Goal: Information Seeking & Learning: Learn about a topic

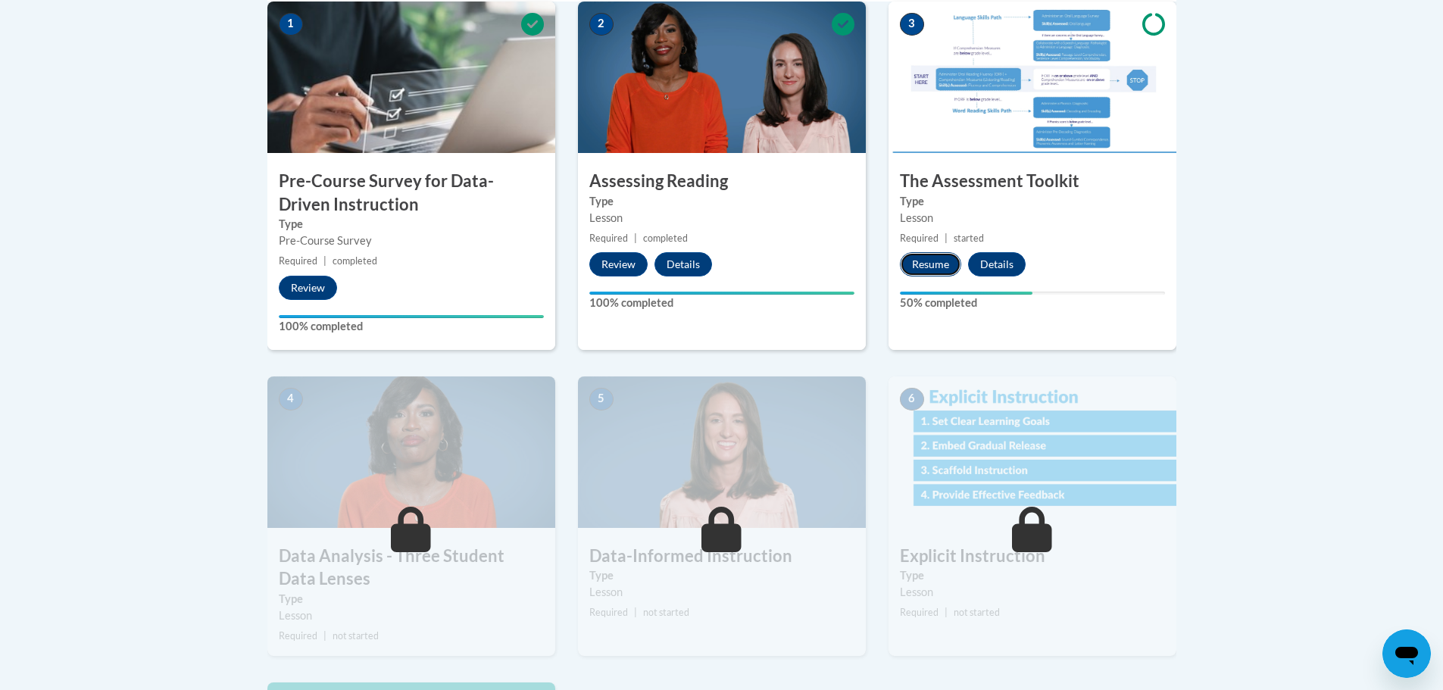
click at [927, 259] on button "Resume" at bounding box center [930, 264] width 61 height 24
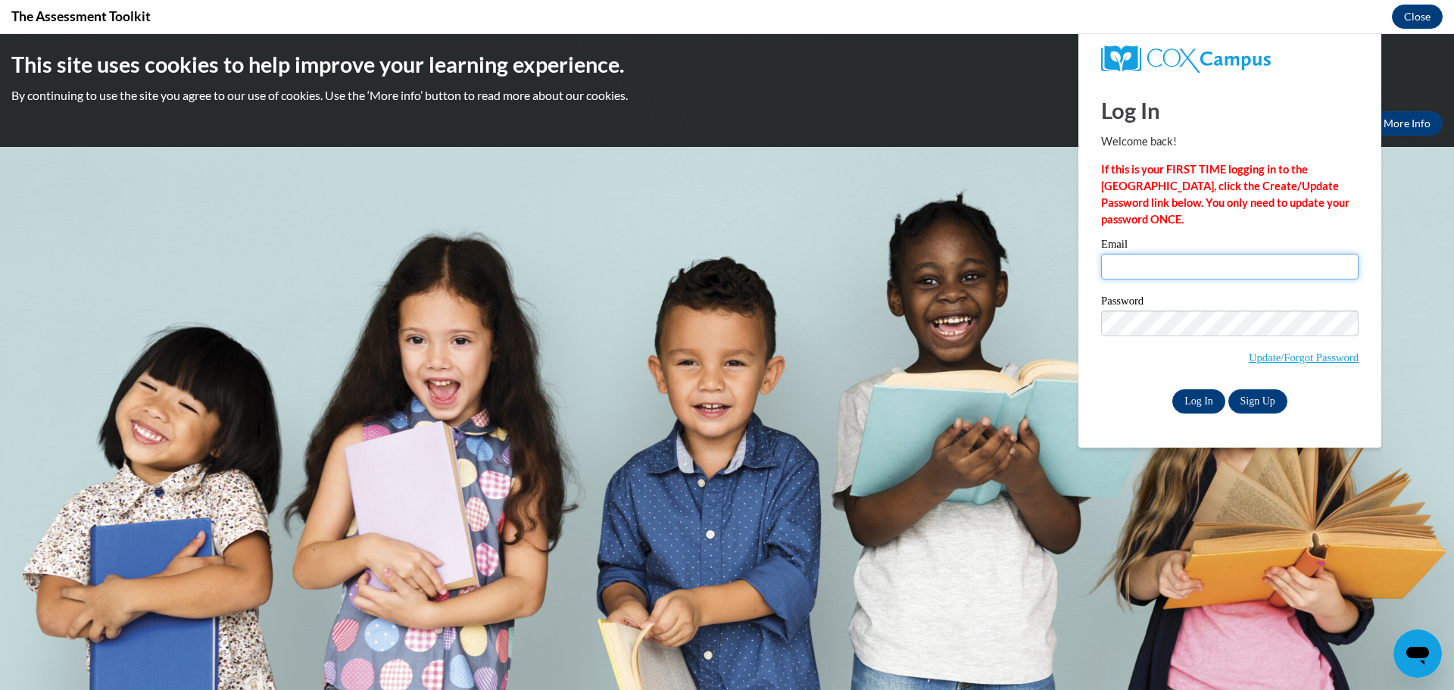
type input "btaylor@ymcalouisville.org"
click at [1197, 400] on input "Log In" at bounding box center [1199, 401] width 53 height 24
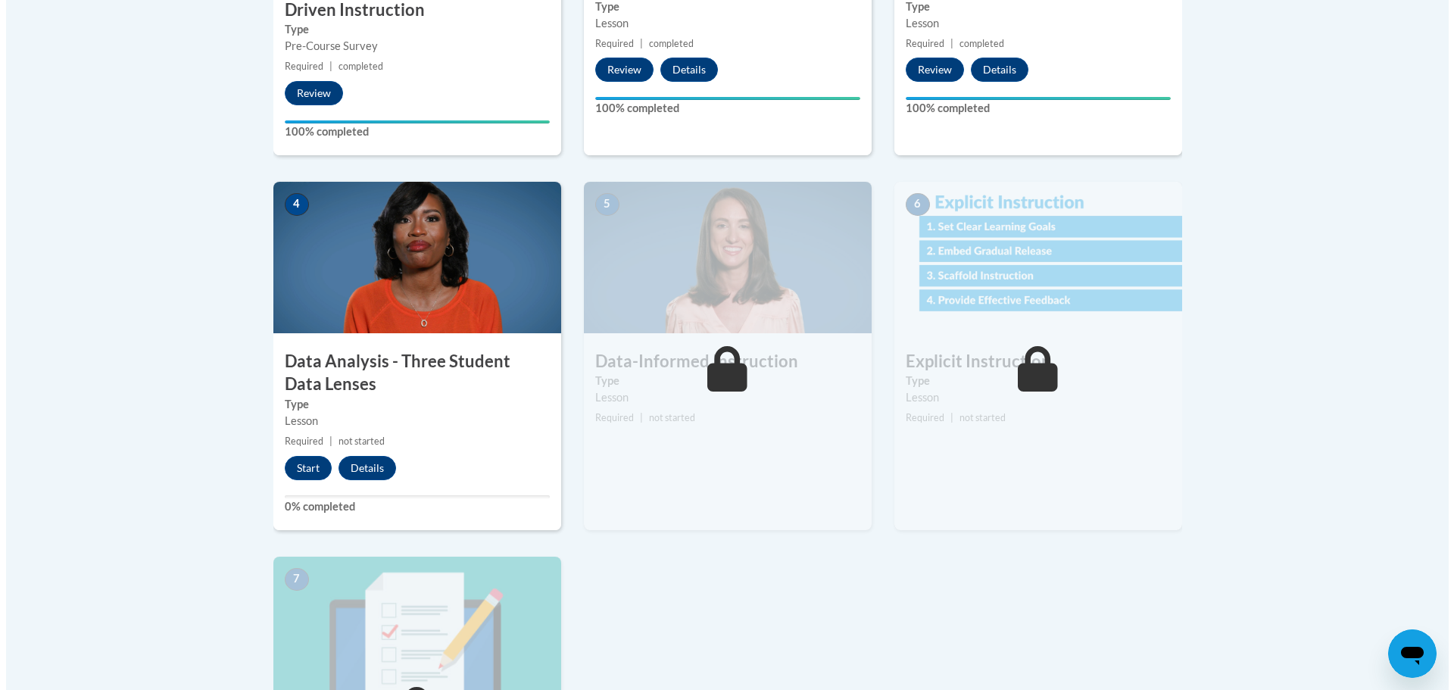
scroll to position [729, 0]
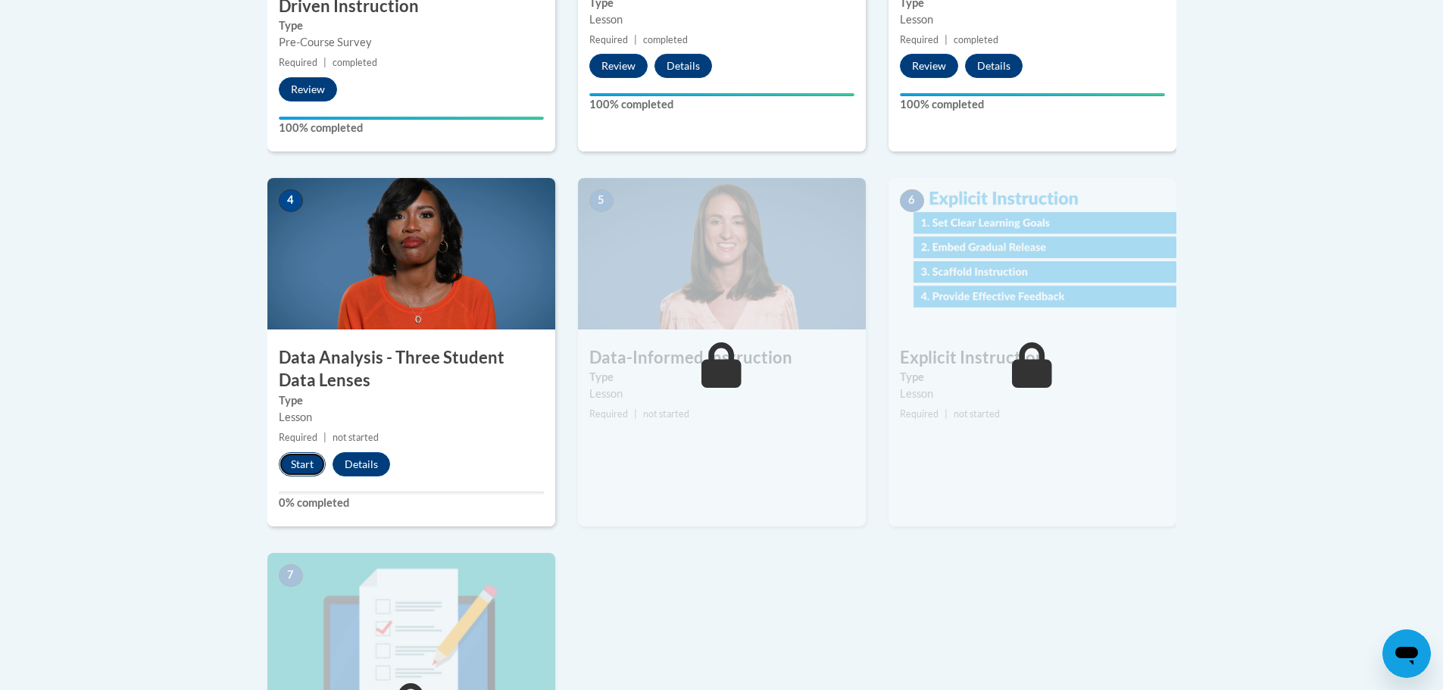
click at [285, 461] on button "Start" at bounding box center [302, 464] width 47 height 24
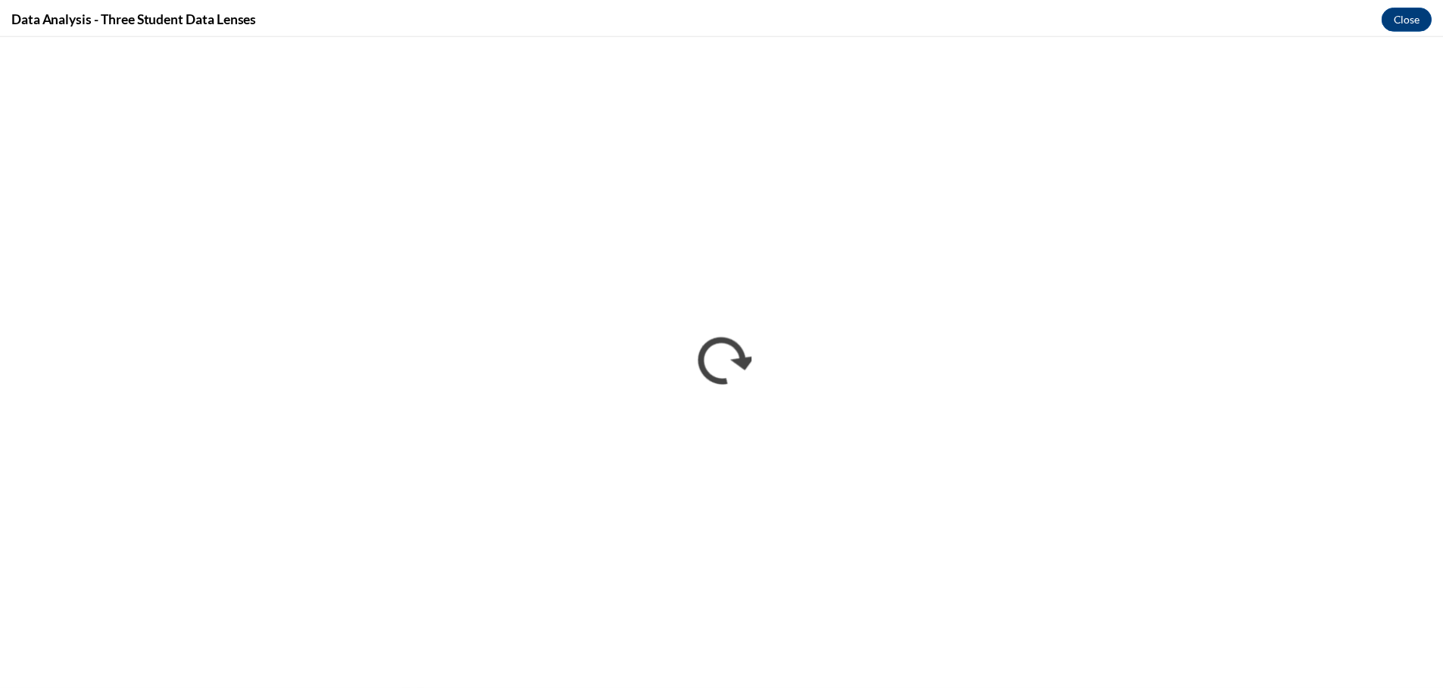
scroll to position [0, 0]
